Goal: Find specific page/section: Find specific page/section

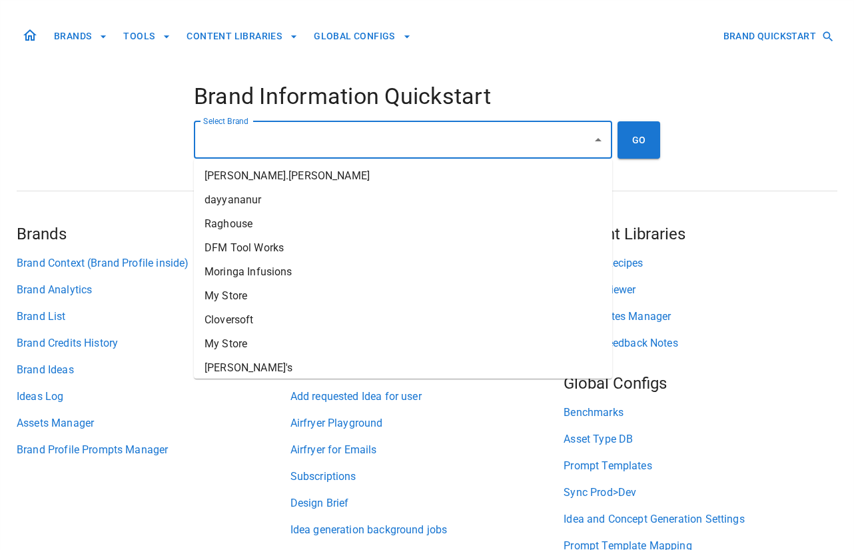
click at [340, 141] on input "Select Brand" at bounding box center [393, 139] width 386 height 25
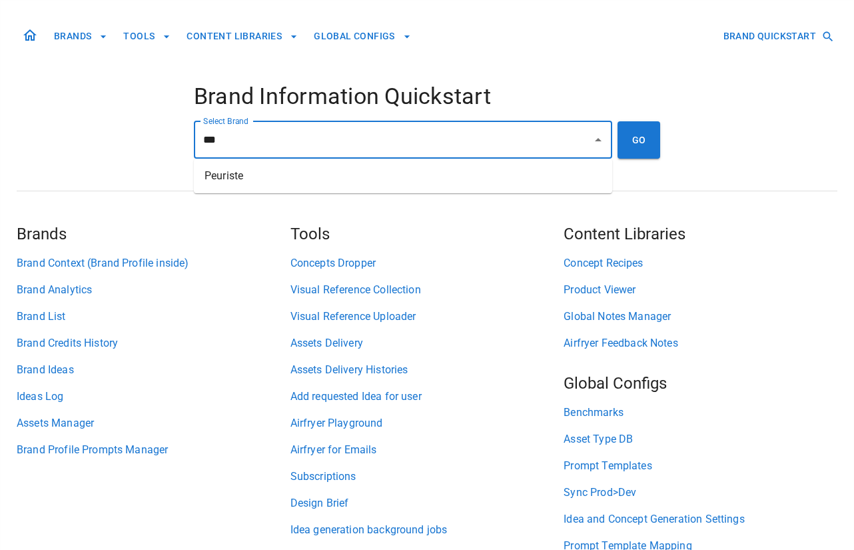
click at [323, 185] on li "Peuriste" at bounding box center [403, 176] width 418 height 24
type input "********"
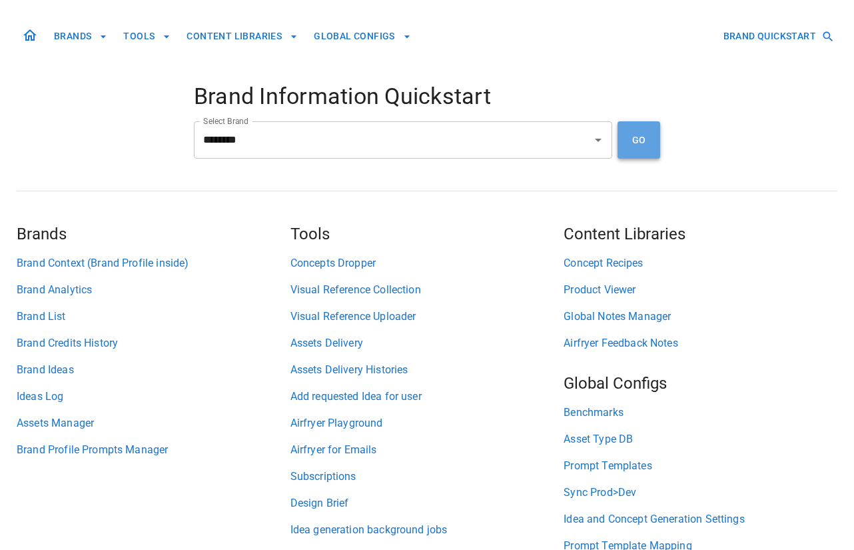
click at [660, 144] on button "GO" at bounding box center [639, 139] width 43 height 37
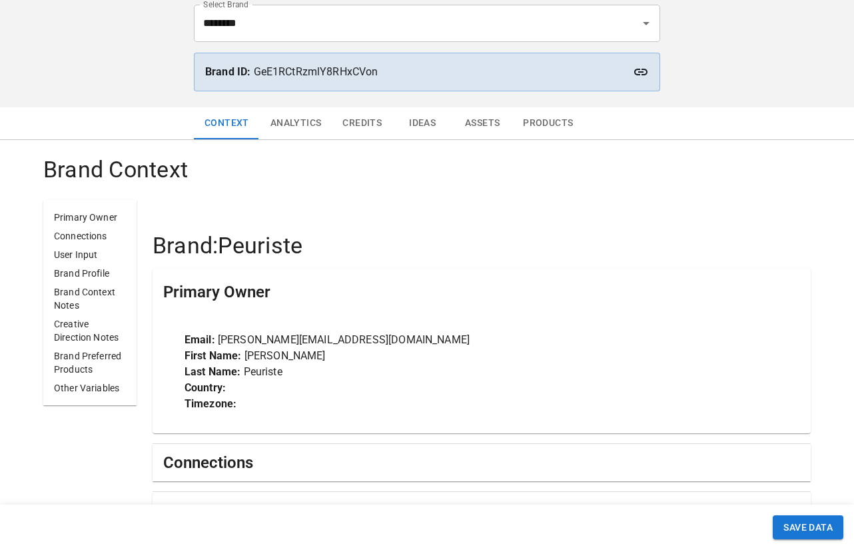
scroll to position [101, 0]
click at [312, 125] on button "Analytics" at bounding box center [296, 123] width 73 height 32
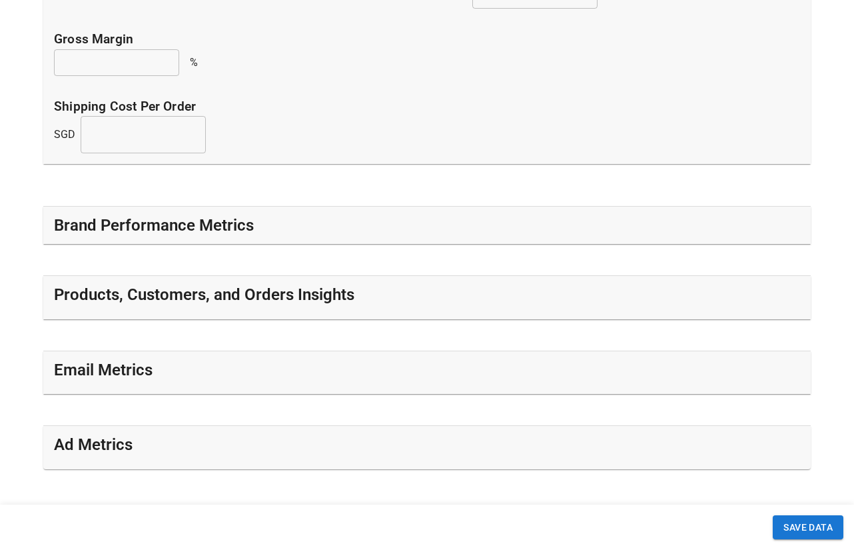
scroll to position [421, 0]
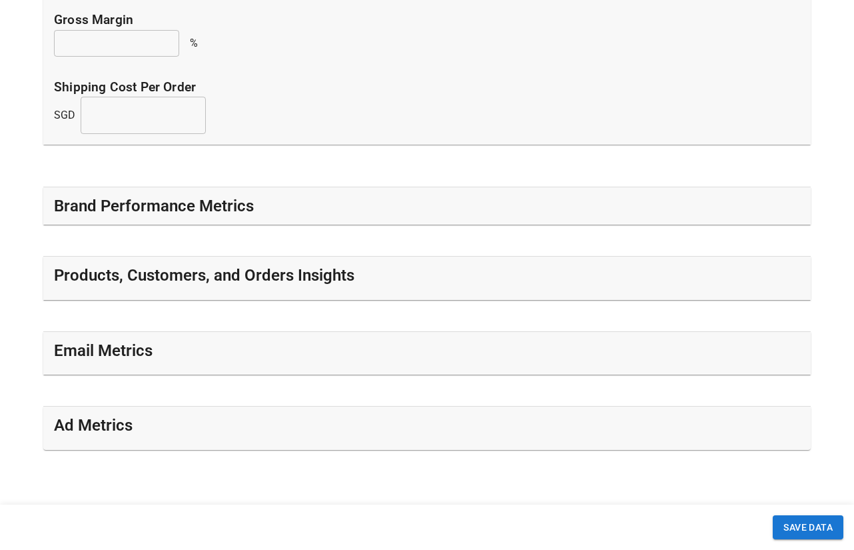
click at [341, 194] on div "Brand Performance Metrics" at bounding box center [427, 205] width 768 height 37
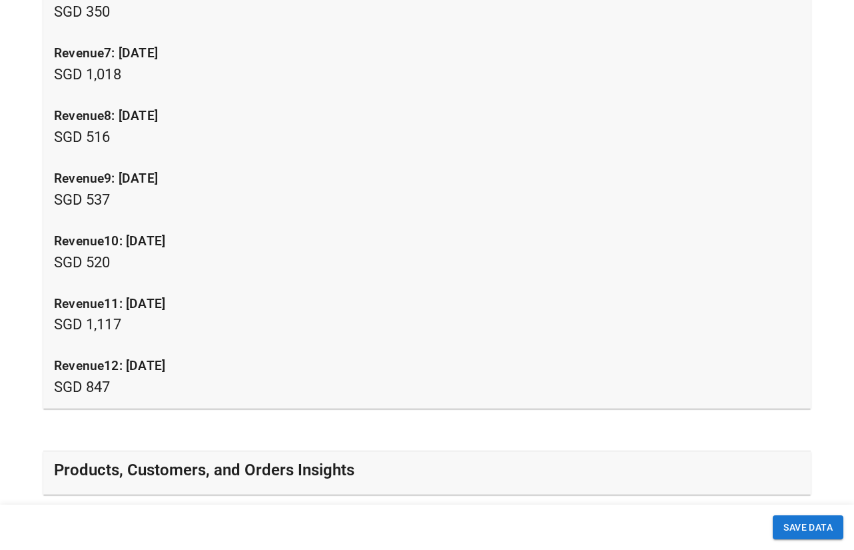
scroll to position [1464, 0]
